Goal: Task Accomplishment & Management: Manage account settings

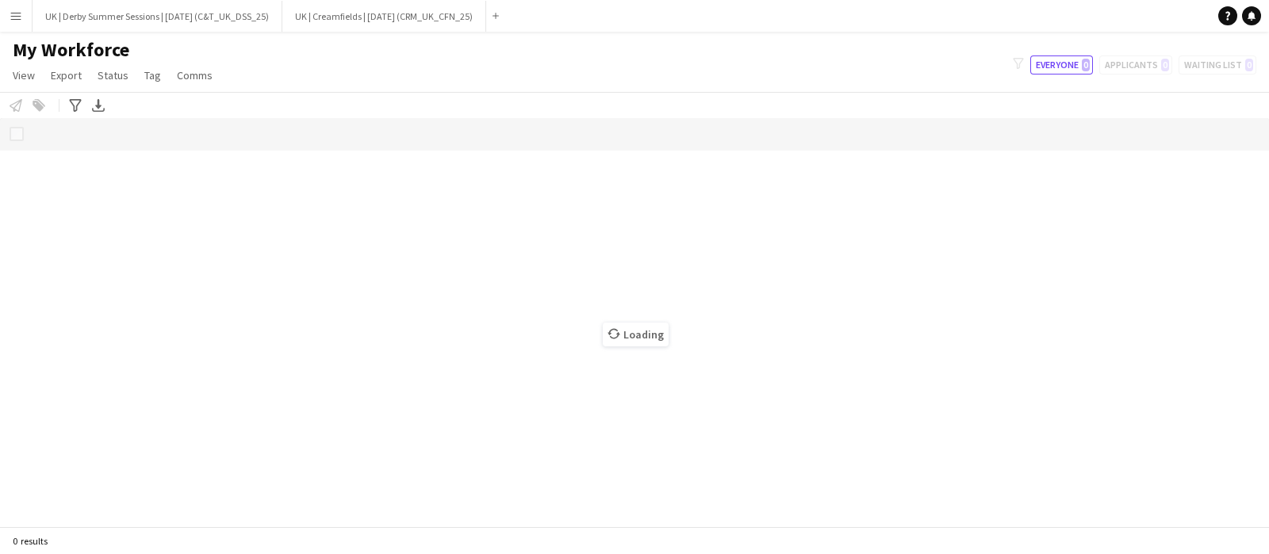
click at [11, 20] on app-icon "Menu" at bounding box center [16, 16] width 13 height 13
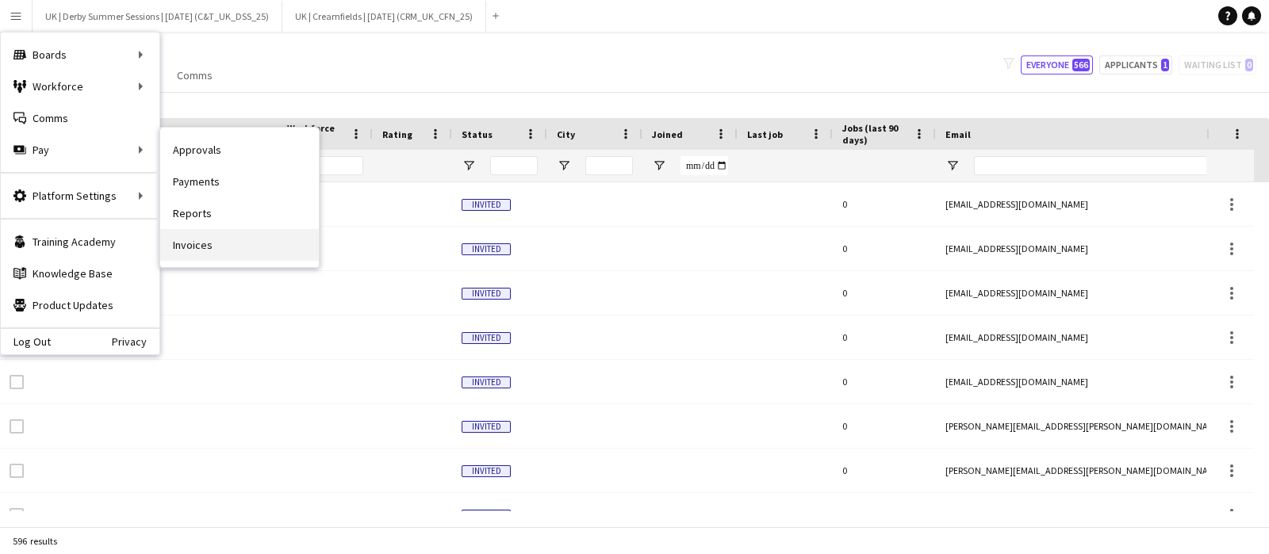
click at [232, 246] on link "Invoices" at bounding box center [239, 245] width 159 height 32
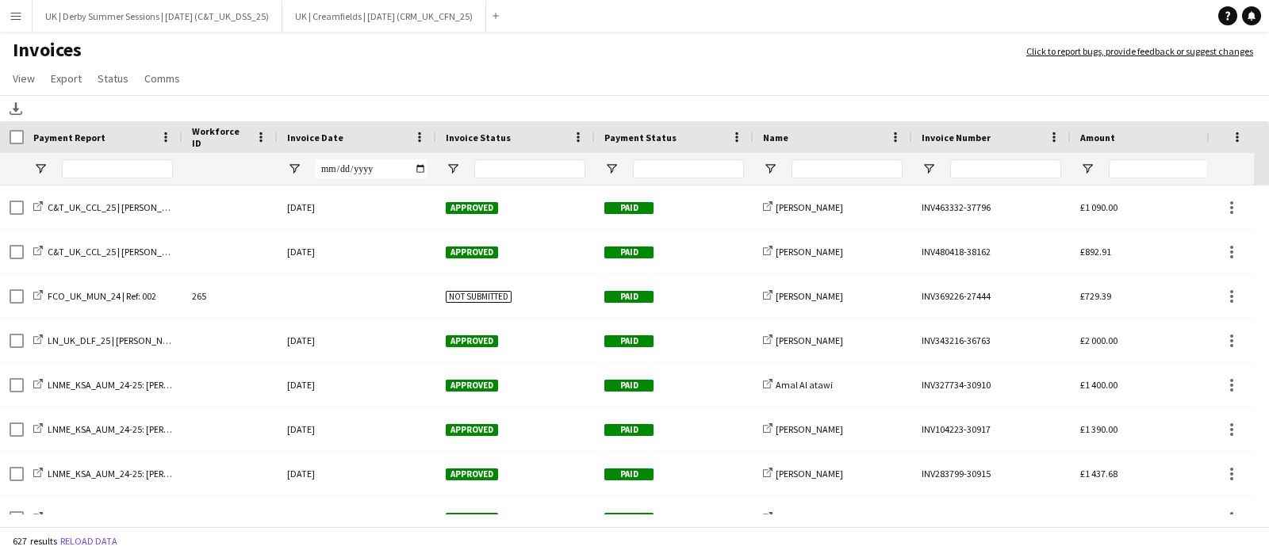
click at [565, 138] on div "Invoice Status" at bounding box center [506, 137] width 121 height 24
click at [416, 132] on span at bounding box center [419, 137] width 14 height 14
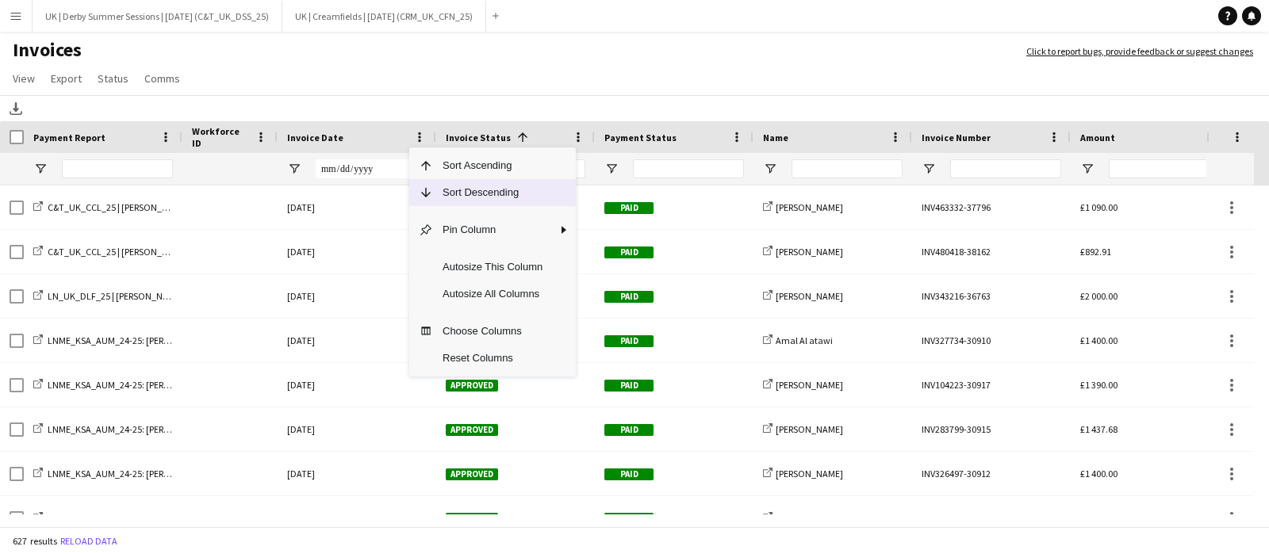
click at [438, 186] on span "Sort Descending" at bounding box center [492, 192] width 119 height 27
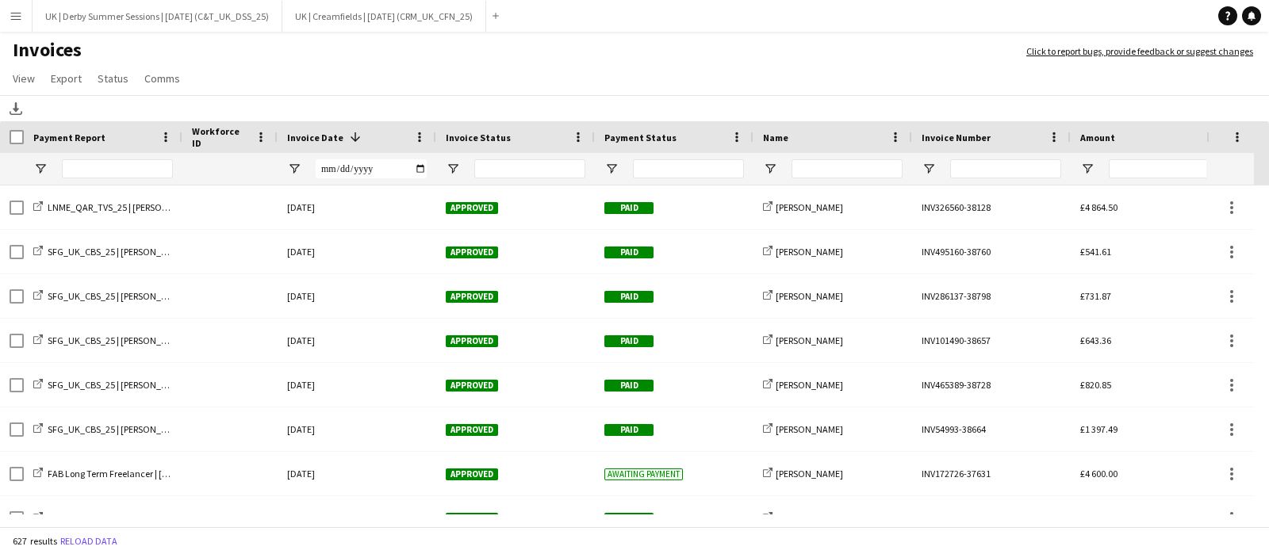
click at [18, 7] on button "Menu" at bounding box center [16, 16] width 32 height 32
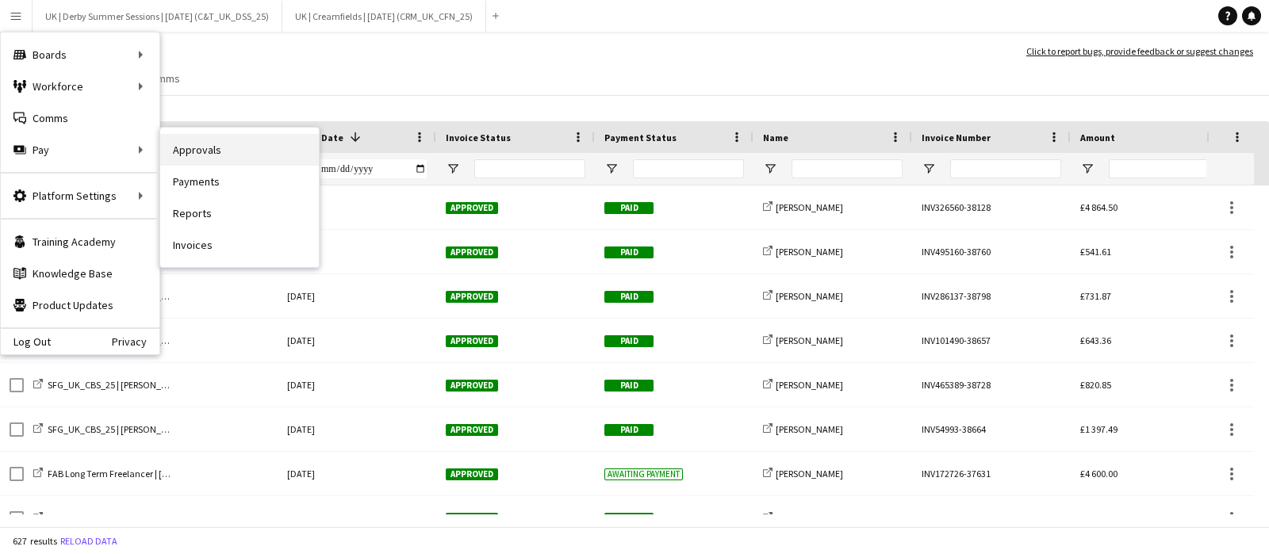
click at [206, 150] on link "Approvals" at bounding box center [239, 150] width 159 height 32
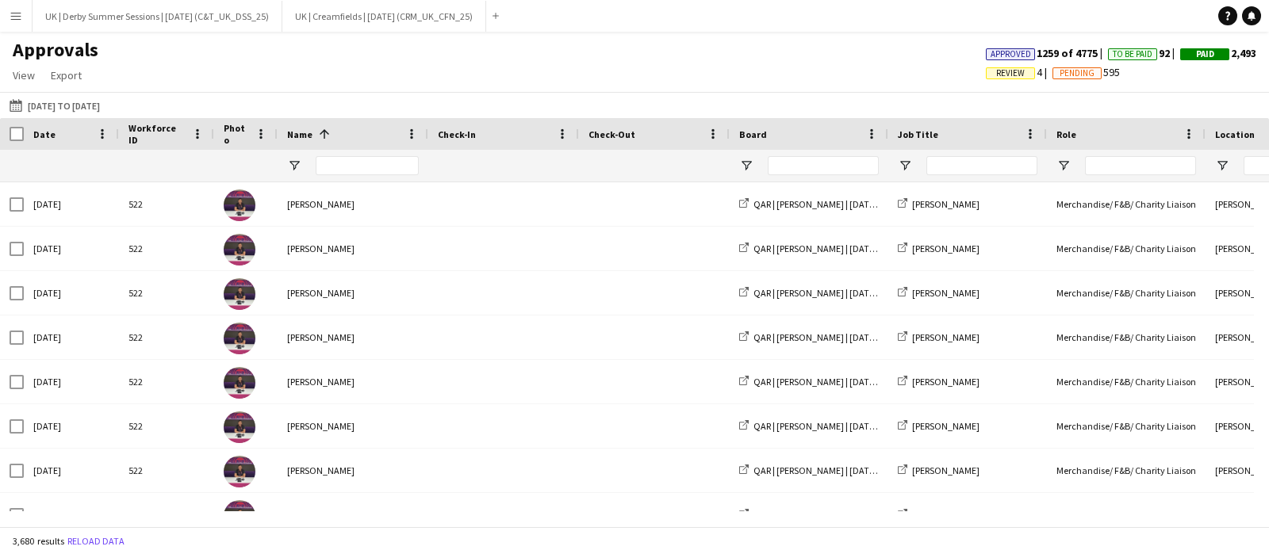
click at [16, 15] on app-icon "Menu" at bounding box center [16, 16] width 13 height 13
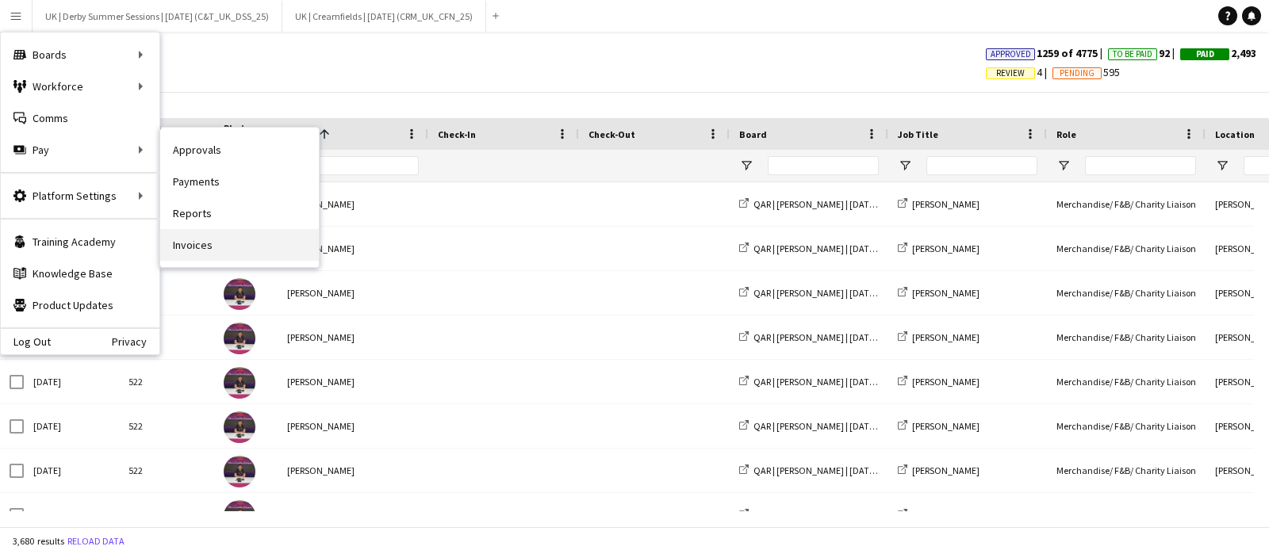
click at [236, 237] on link "Invoices" at bounding box center [239, 245] width 159 height 32
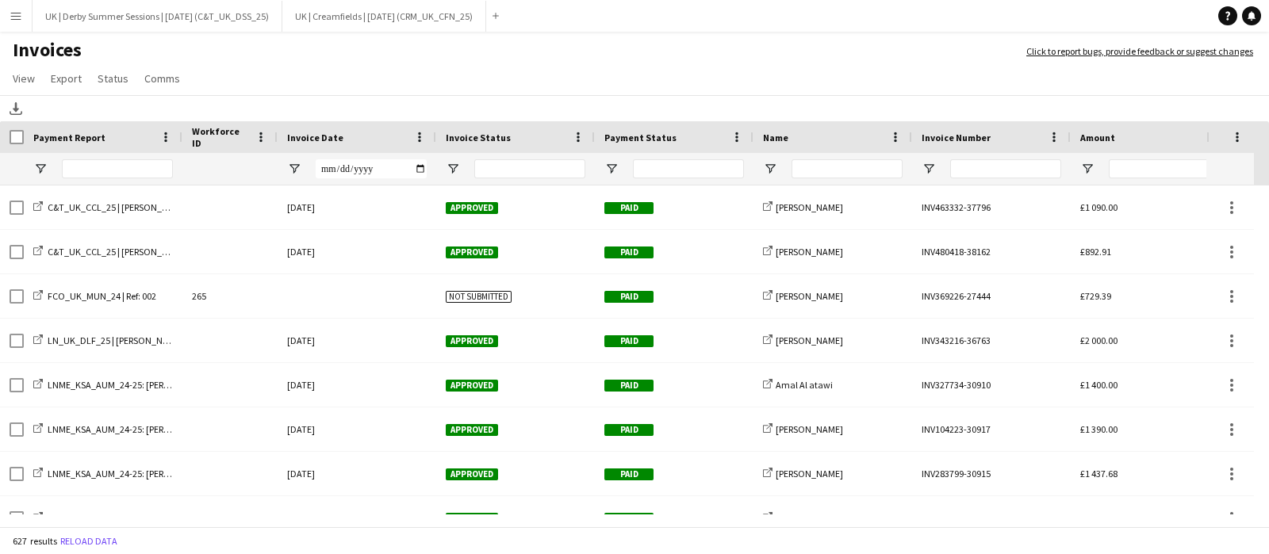
click at [420, 135] on span at bounding box center [419, 137] width 14 height 14
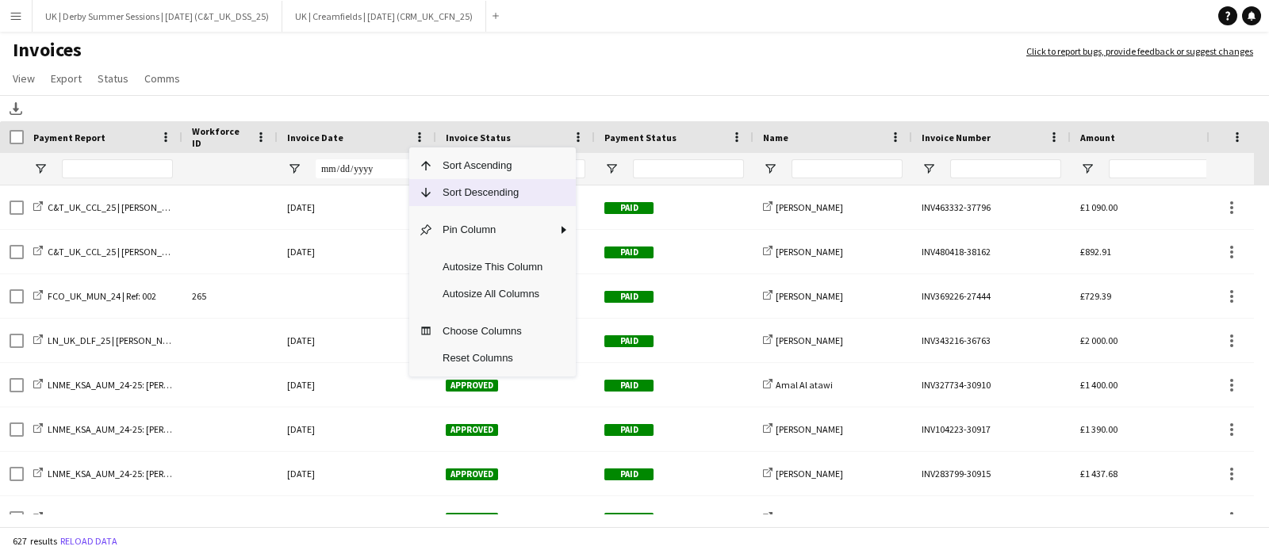
click at [429, 182] on span "Column Menu" at bounding box center [421, 192] width 24 height 27
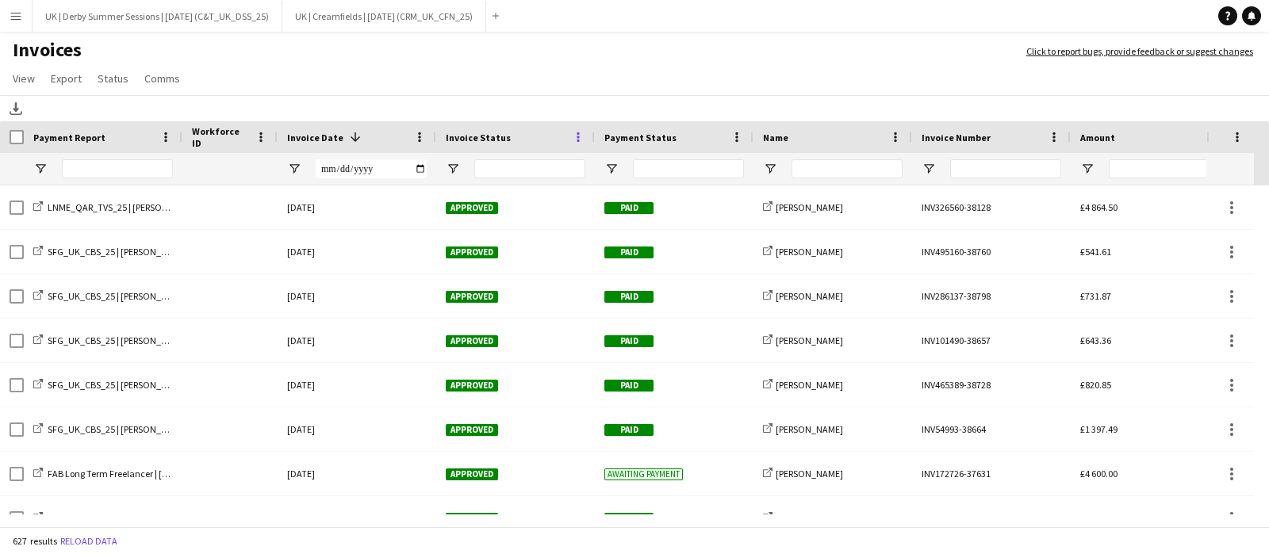
click at [580, 137] on span at bounding box center [578, 137] width 14 height 14
click at [737, 135] on span at bounding box center [736, 137] width 14 height 14
click at [634, 174] on div at bounding box center [688, 168] width 111 height 19
click at [604, 171] on span "Open Filter Menu" at bounding box center [611, 169] width 14 height 14
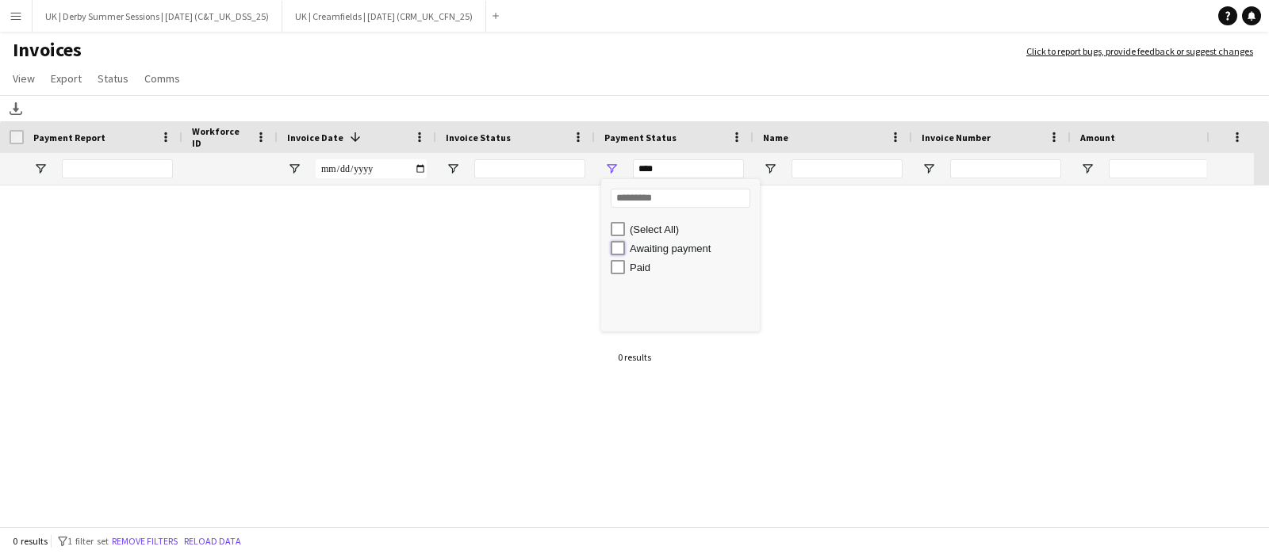
type input "**********"
